Goal: Obtain resource: Download file/media

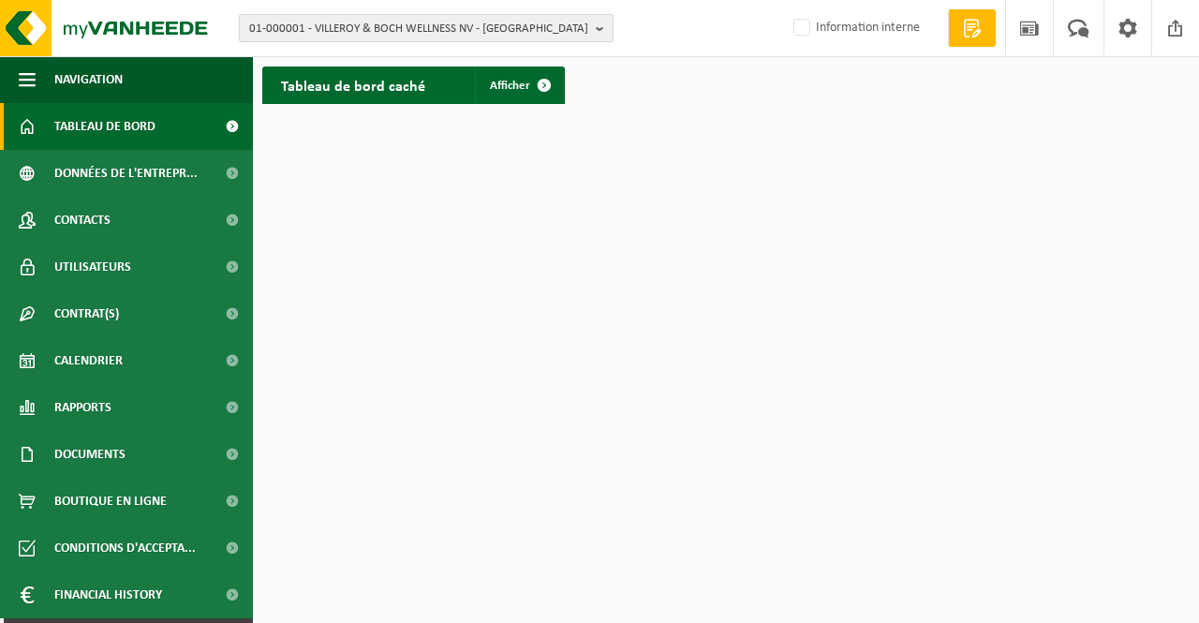
click at [282, 26] on span "01-000001 - VILLEROY & BOCH WELLNESS NV - ROESELARE" at bounding box center [418, 29] width 339 height 28
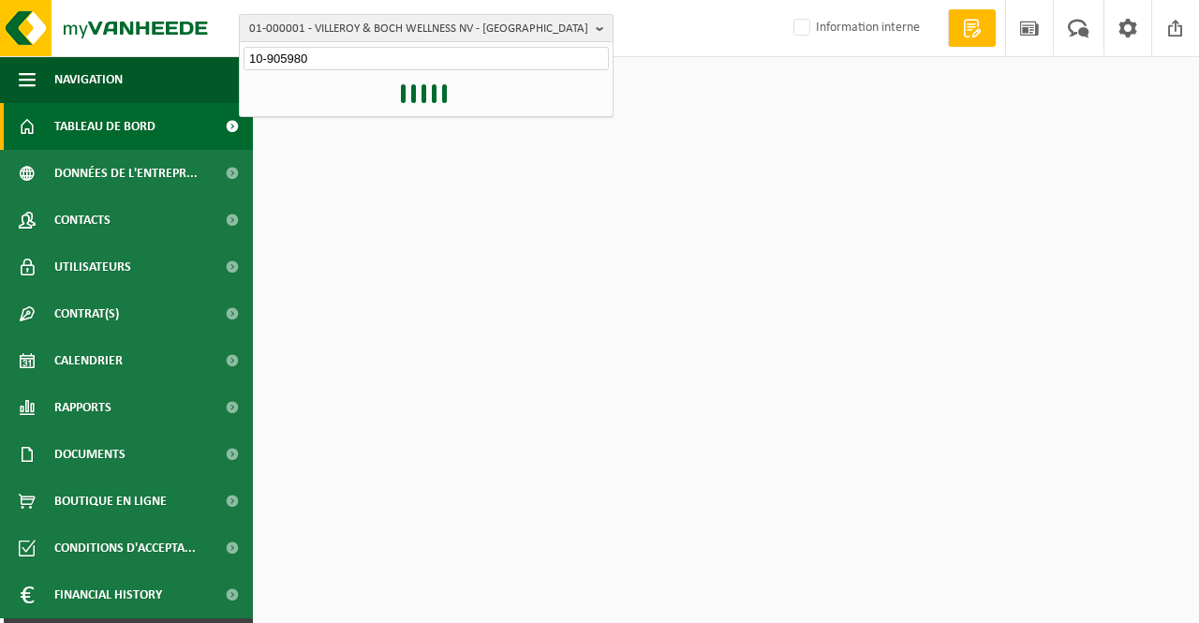
type input "10-905980"
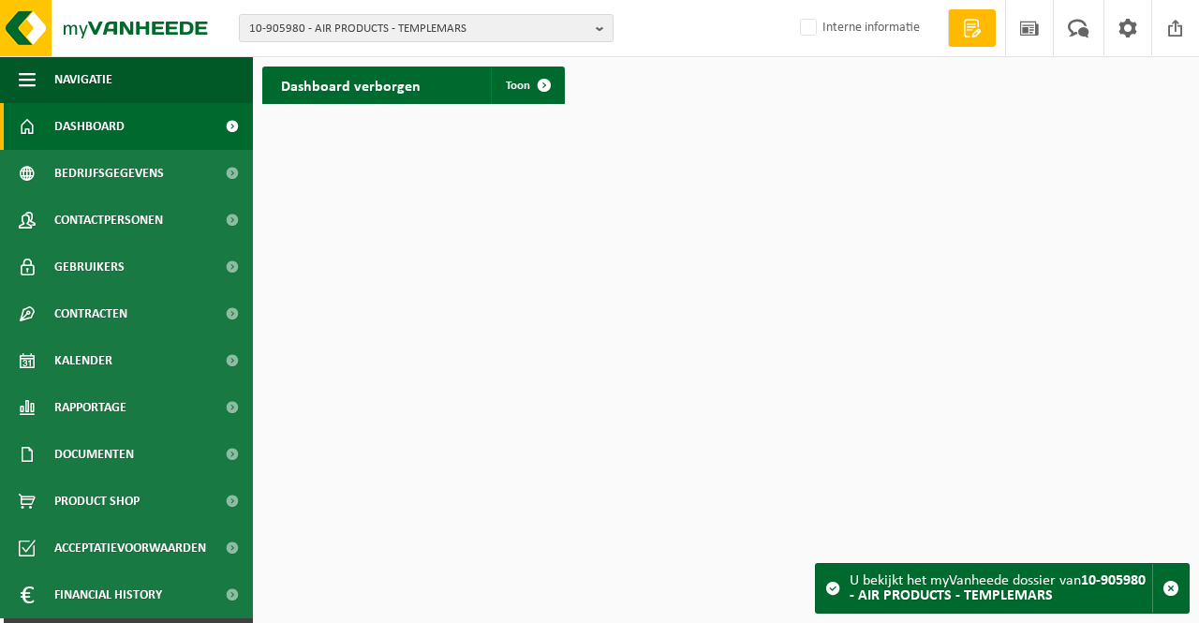
scroll to position [41, 0]
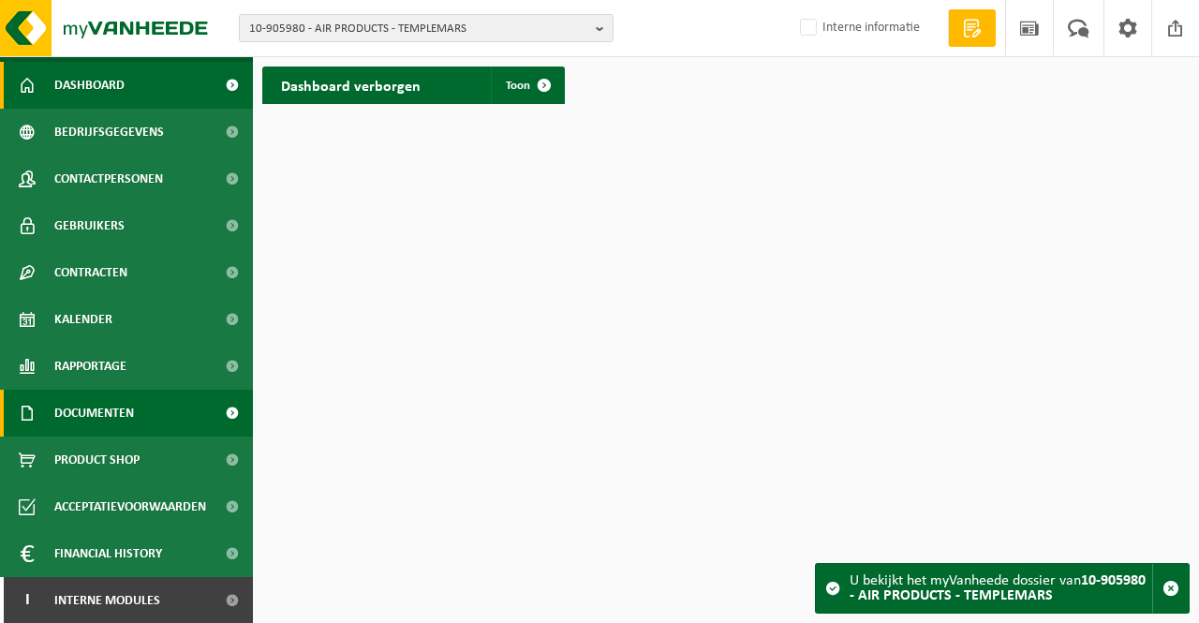
click at [215, 410] on span at bounding box center [232, 413] width 42 height 47
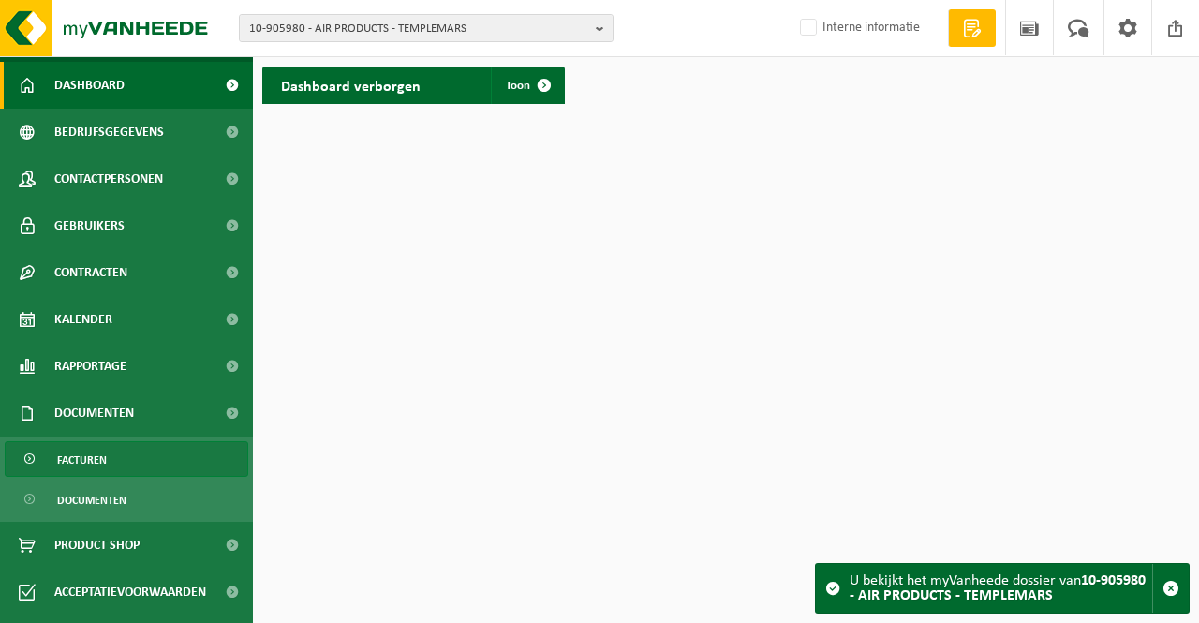
click at [120, 454] on link "Facturen" at bounding box center [127, 459] width 244 height 36
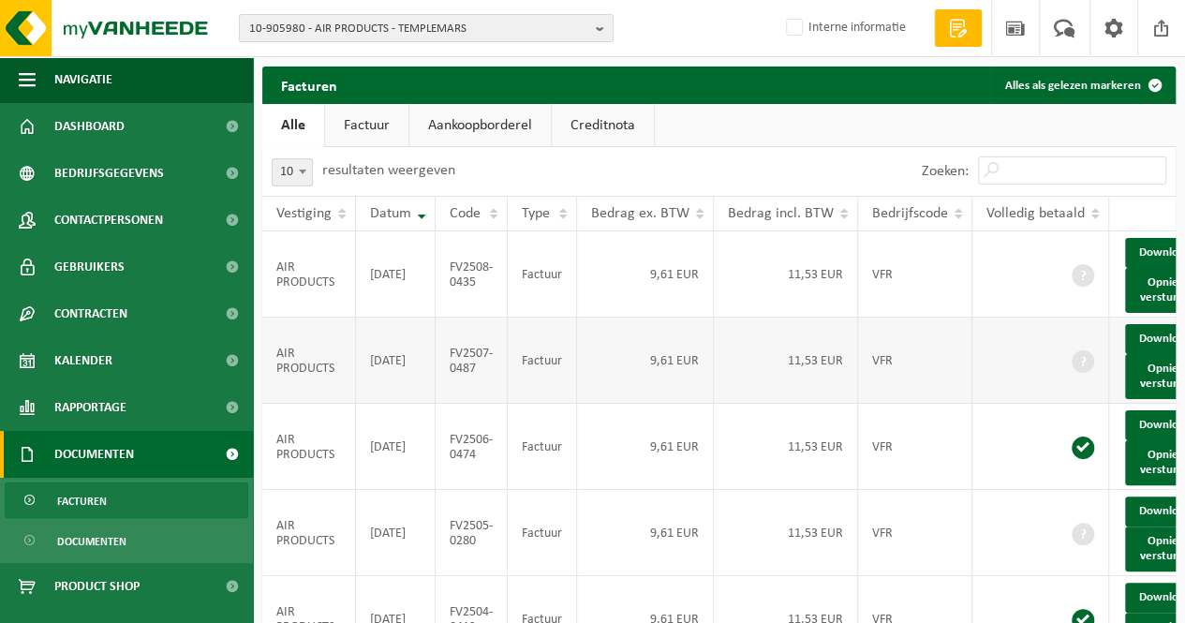
scroll to position [94, 0]
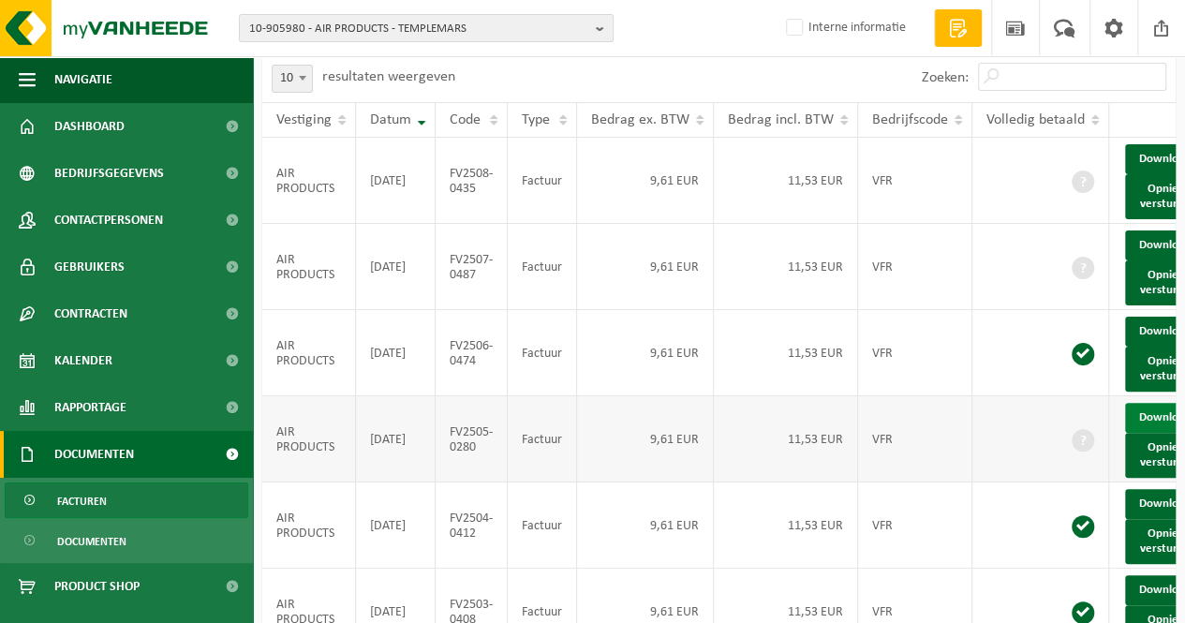
click at [1153, 433] on link "Download" at bounding box center [1171, 418] width 92 height 30
click at [281, 31] on span "10-905980 - AIR PRODUCTS - TEMPLEMARS" at bounding box center [418, 29] width 339 height 28
type input "01-078002"
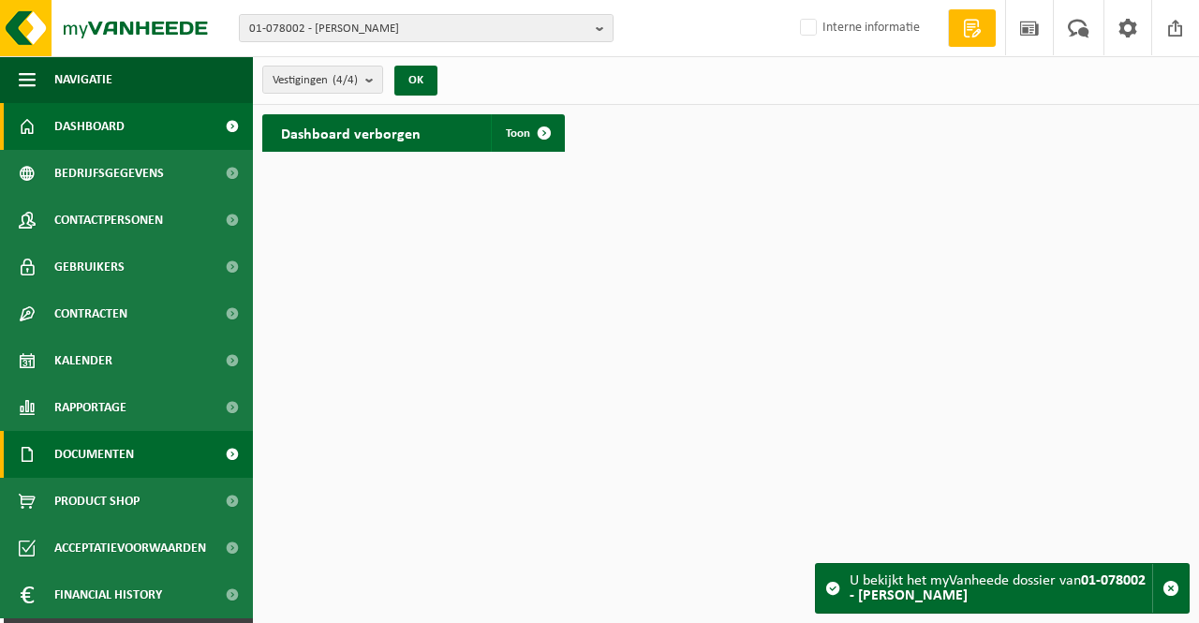
click at [109, 455] on span "Documenten" at bounding box center [94, 454] width 80 height 47
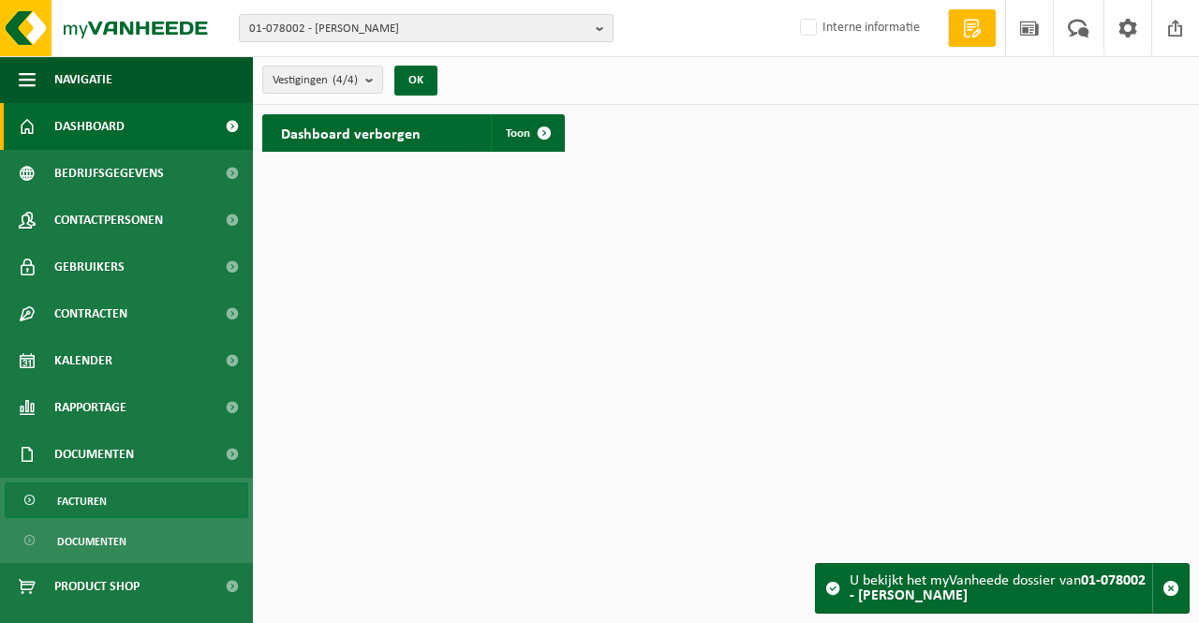
click at [103, 501] on span "Facturen" at bounding box center [82, 501] width 50 height 36
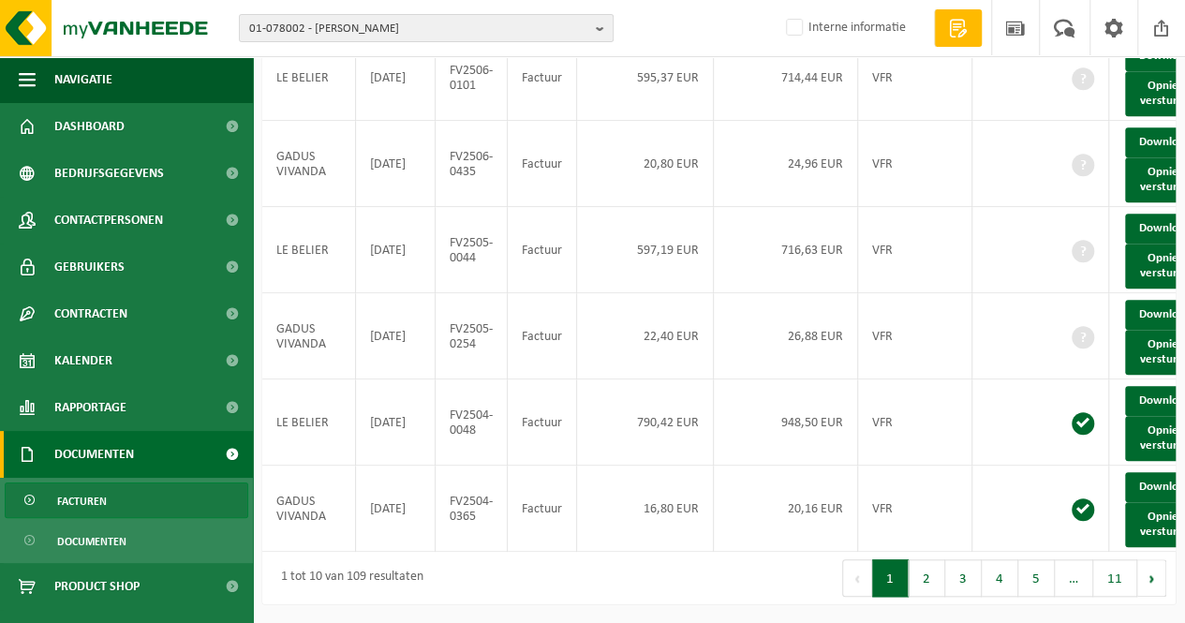
scroll to position [751, 0]
click at [933, 576] on button "2" at bounding box center [927, 577] width 37 height 37
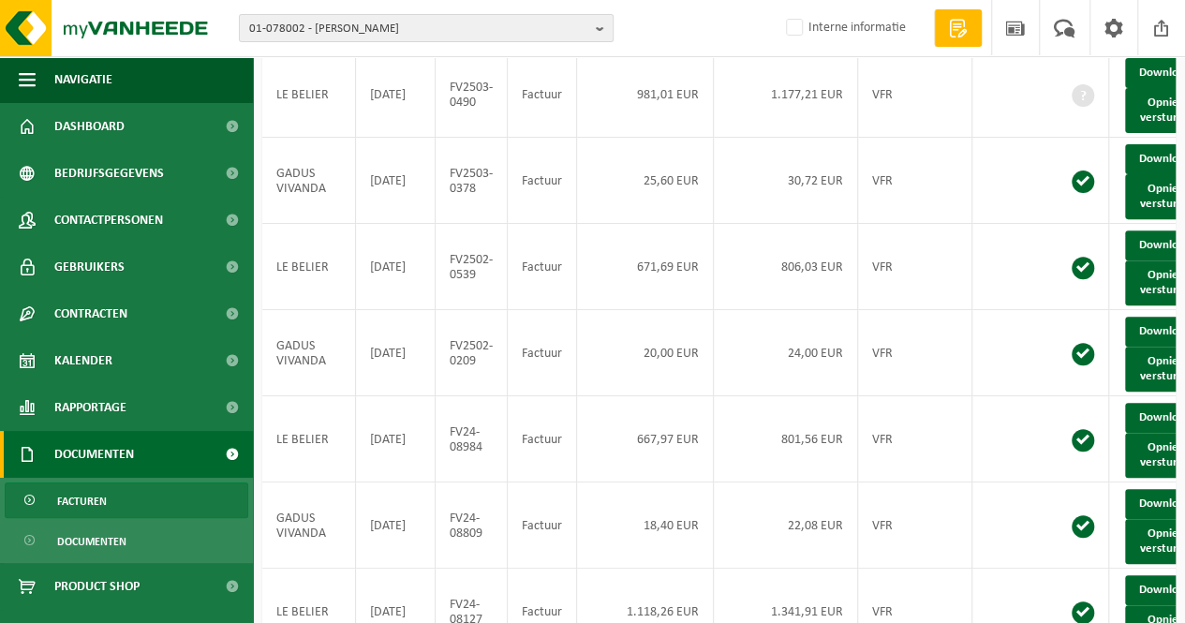
scroll to position [189, 0]
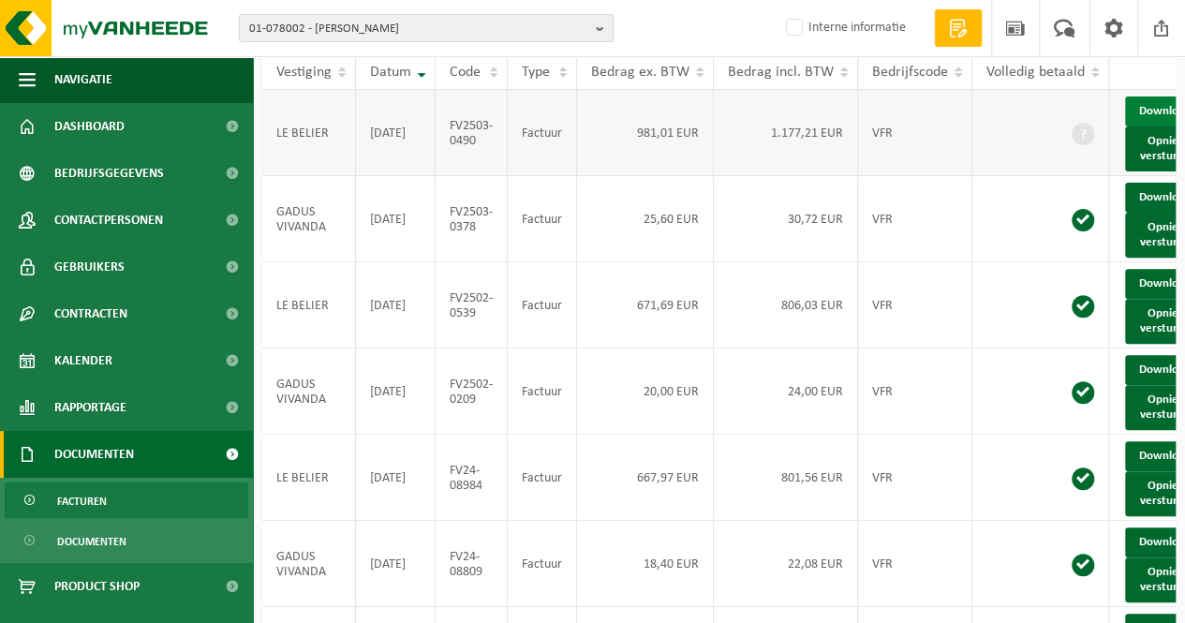
click at [1145, 112] on link "Download" at bounding box center [1171, 111] width 92 height 30
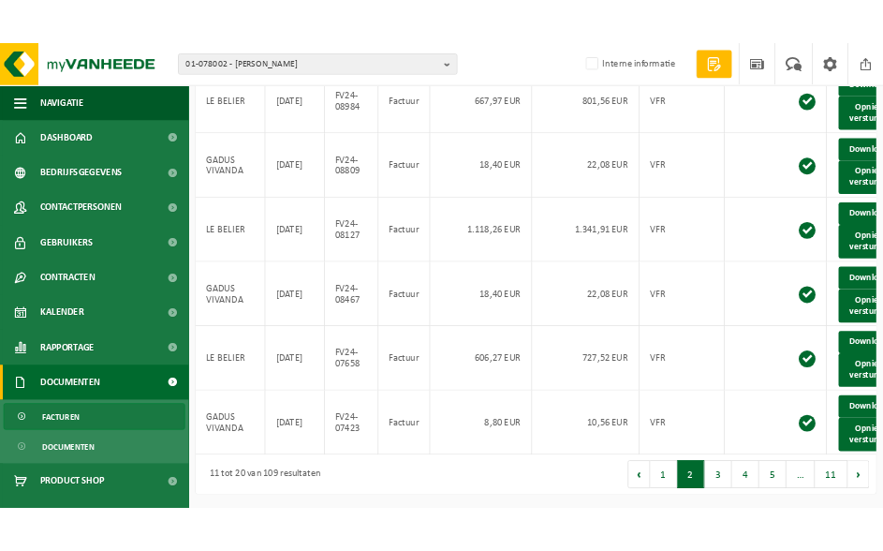
scroll to position [751, 0]
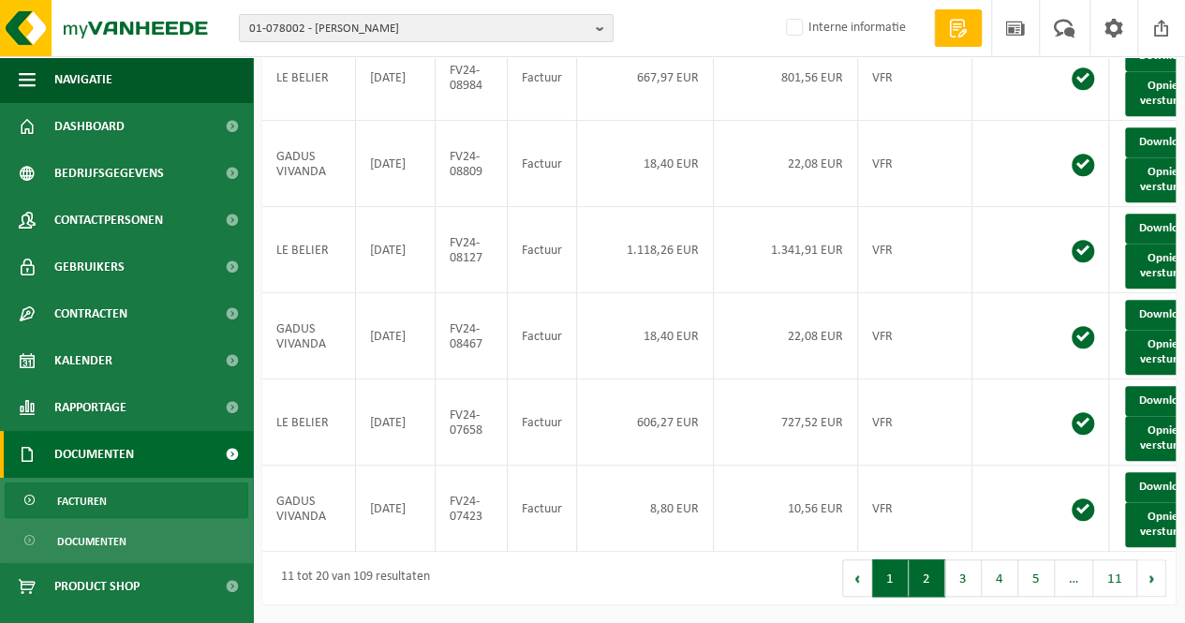
click at [889, 571] on button "1" at bounding box center [890, 577] width 37 height 37
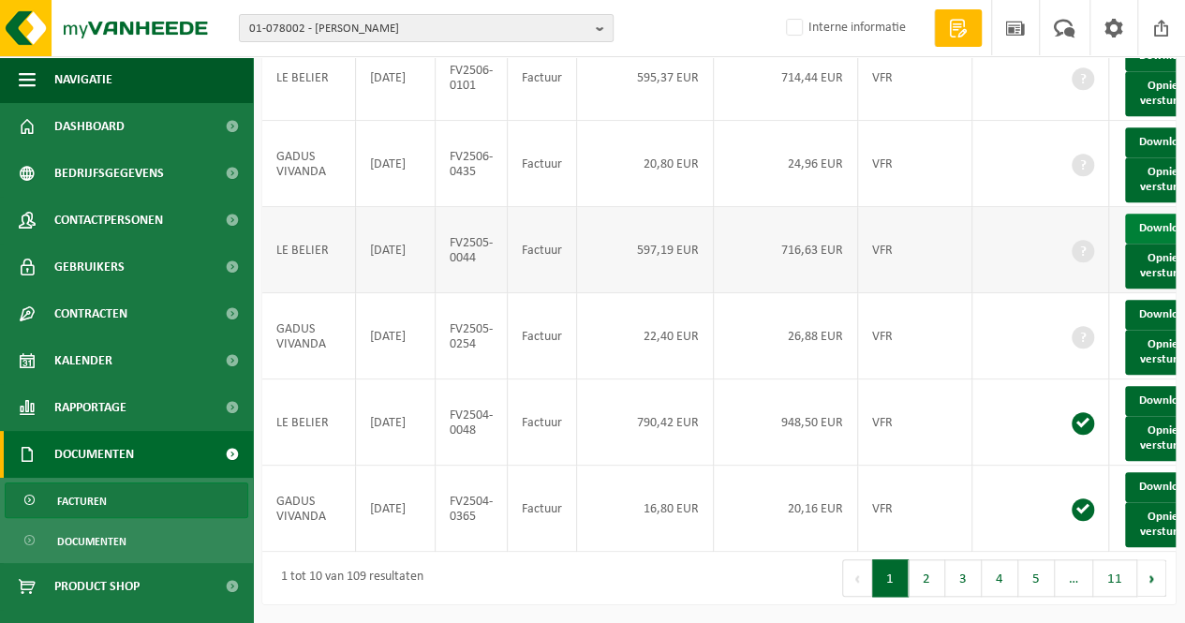
click at [1150, 214] on link "Download" at bounding box center [1171, 229] width 92 height 30
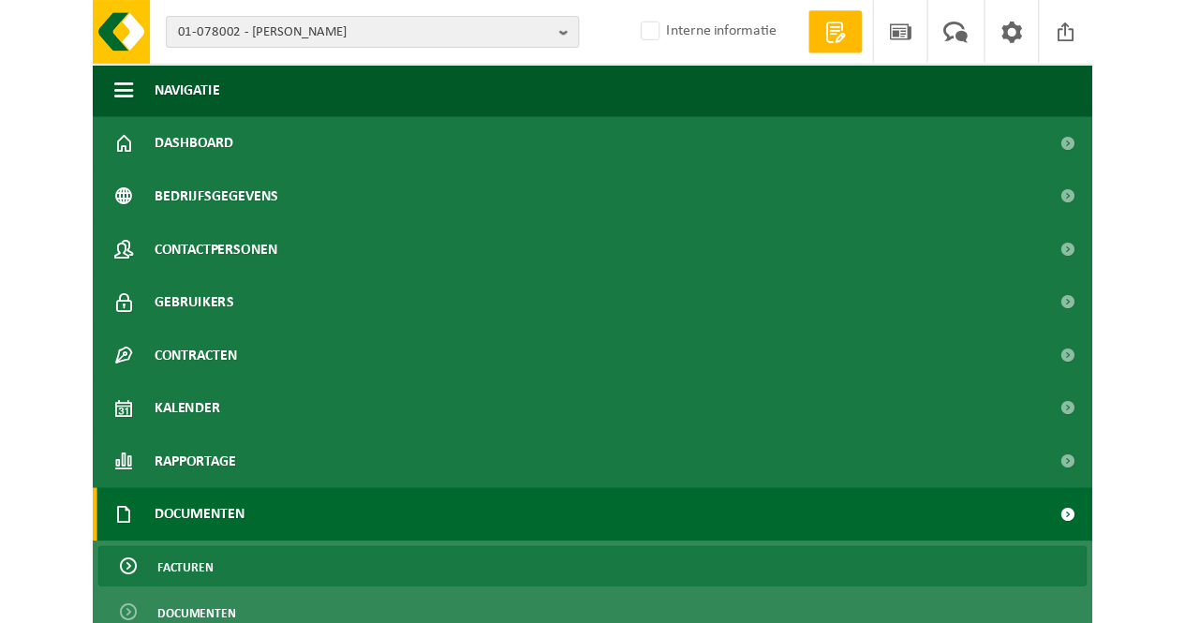
scroll to position [437, 0]
